Goal: Task Accomplishment & Management: Manage account settings

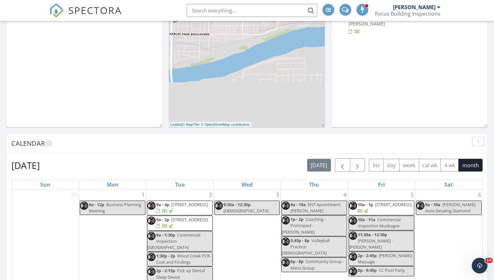
scroll to position [77, 0]
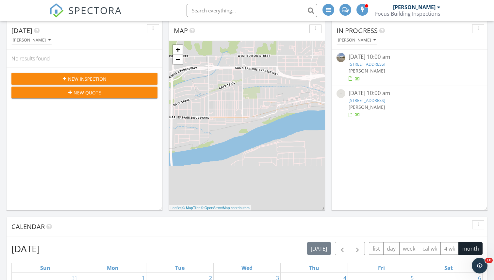
click at [371, 64] on link "717 Main St, Jet, OK 73749" at bounding box center [367, 64] width 37 height 6
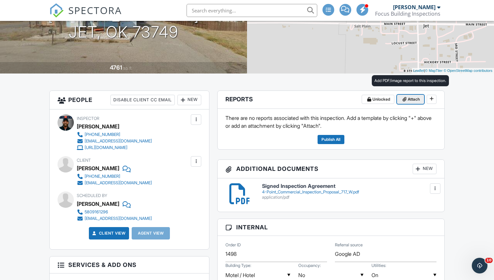
click at [414, 99] on span "Attach" at bounding box center [414, 99] width 12 height 7
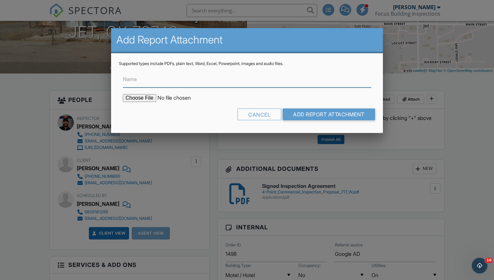
click at [169, 83] on input "Name" at bounding box center [247, 80] width 248 height 16
type input "Inspection Report"
click at [145, 99] on input "file" at bounding box center [178, 98] width 111 height 8
type input "C:\fakepath\717 Main St, Jet, OK 73749.pdf"
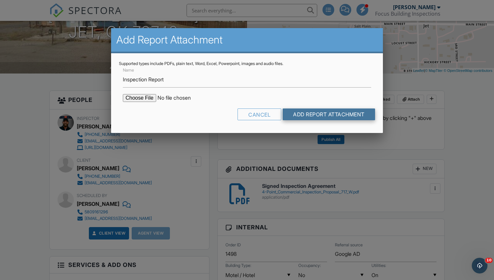
click at [321, 111] on input "Add Report Attachment" at bounding box center [329, 115] width 93 height 12
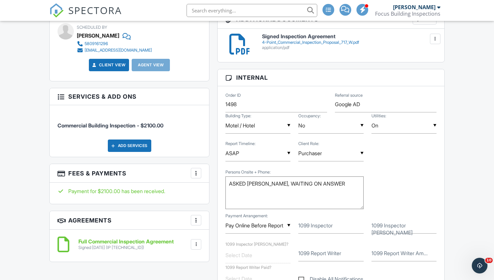
scroll to position [194, 0]
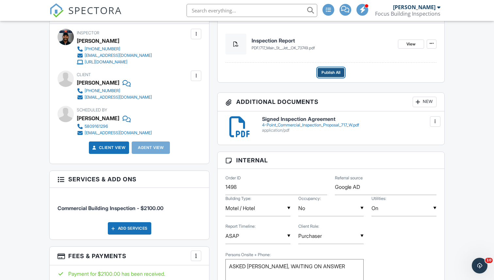
click at [328, 72] on span "Publish All" at bounding box center [331, 72] width 19 height 7
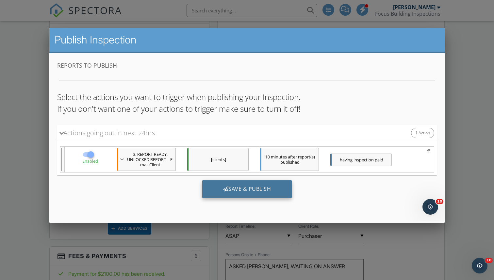
scroll to position [0, 0]
click at [261, 182] on div "Save & Publish" at bounding box center [247, 189] width 90 height 18
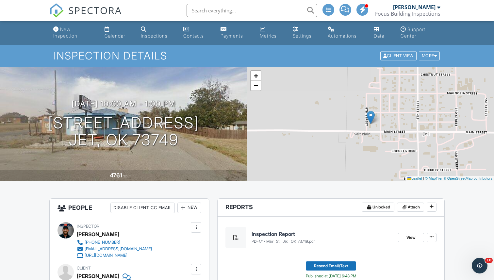
click at [62, 10] on img at bounding box center [56, 10] width 14 height 14
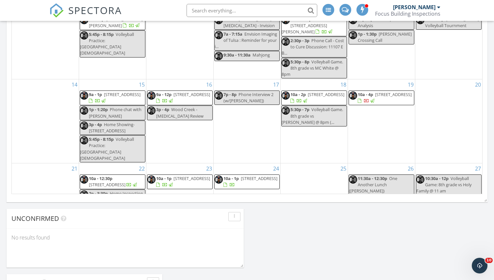
scroll to position [94, 0]
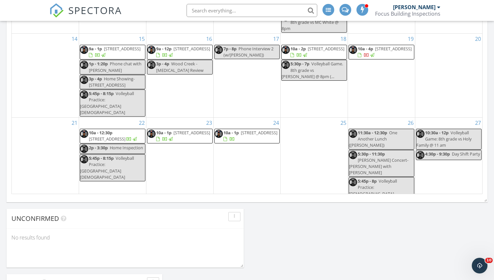
click at [253, 130] on span "10a - 1p [STREET_ADDRESS]" at bounding box center [247, 136] width 65 height 13
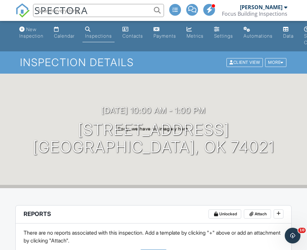
click at [24, 13] on img at bounding box center [22, 10] width 14 height 14
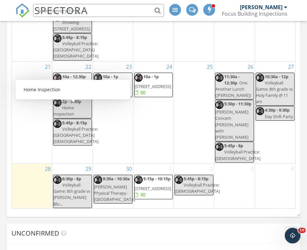
scroll to position [807, 0]
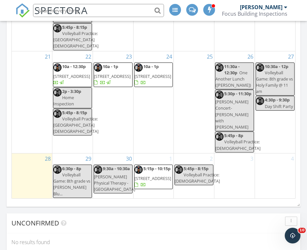
click at [152, 78] on span "12710 N 103rd E Ave , Collinsville 74021" at bounding box center [152, 76] width 37 height 6
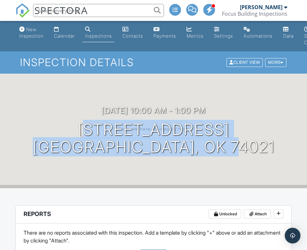
drag, startPoint x: 73, startPoint y: 126, endPoint x: 269, endPoint y: 136, distance: 196.8
click at [269, 136] on div "[DATE] 10:00 am - 1:00 pm [STREET_ADDRESS] [GEOGRAPHIC_DATA], OK 74021" at bounding box center [153, 130] width 307 height 49
copy h1 "[STREET_ADDRESS]"
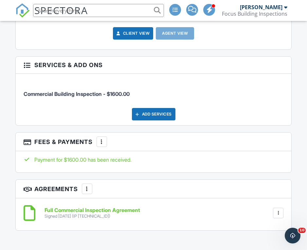
scroll to position [879, 0]
